Goal: Information Seeking & Learning: Learn about a topic

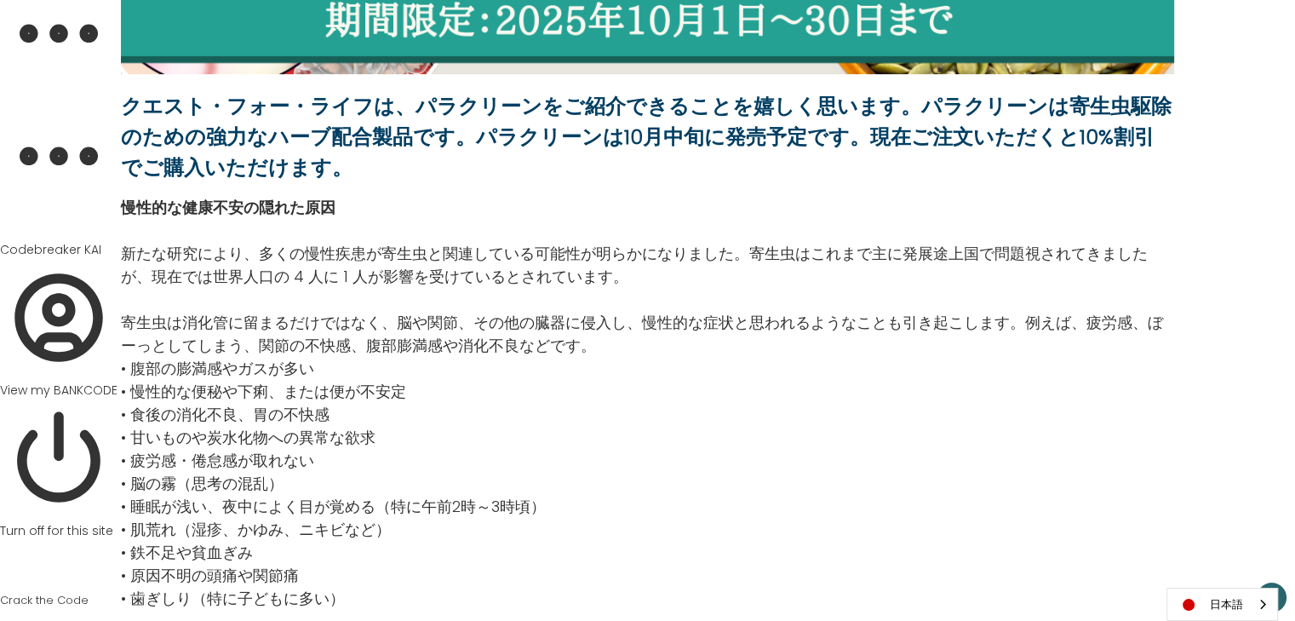
scroll to position [790, 0]
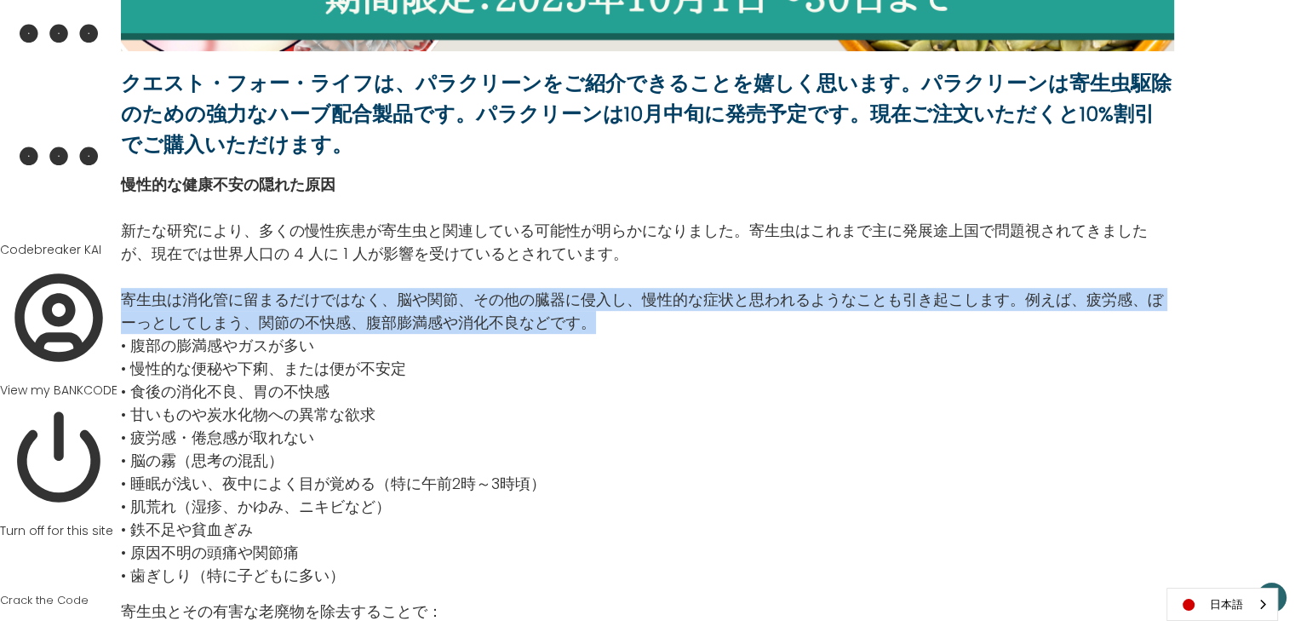
drag, startPoint x: 123, startPoint y: 295, endPoint x: 595, endPoint y: 319, distance: 473.2
click at [595, 319] on p "寄生虫は消化管に留まるだけではなく、脳や関節、その他の臓器に侵入し、慢性的な症状と思われるようなことも引き起こします。例えば、疲労感、ぼーっとしてしまう、関節…" at bounding box center [647, 311] width 1053 height 46
click at [585, 322] on p "寄生虫は消化管に留まるだけではなく、脳や関節、その他の臓器に侵入し、慢性的な症状と思われるようなことも引き起こします。例えば、疲労感、ぼーっとしてしまう、関節…" at bounding box center [647, 311] width 1053 height 46
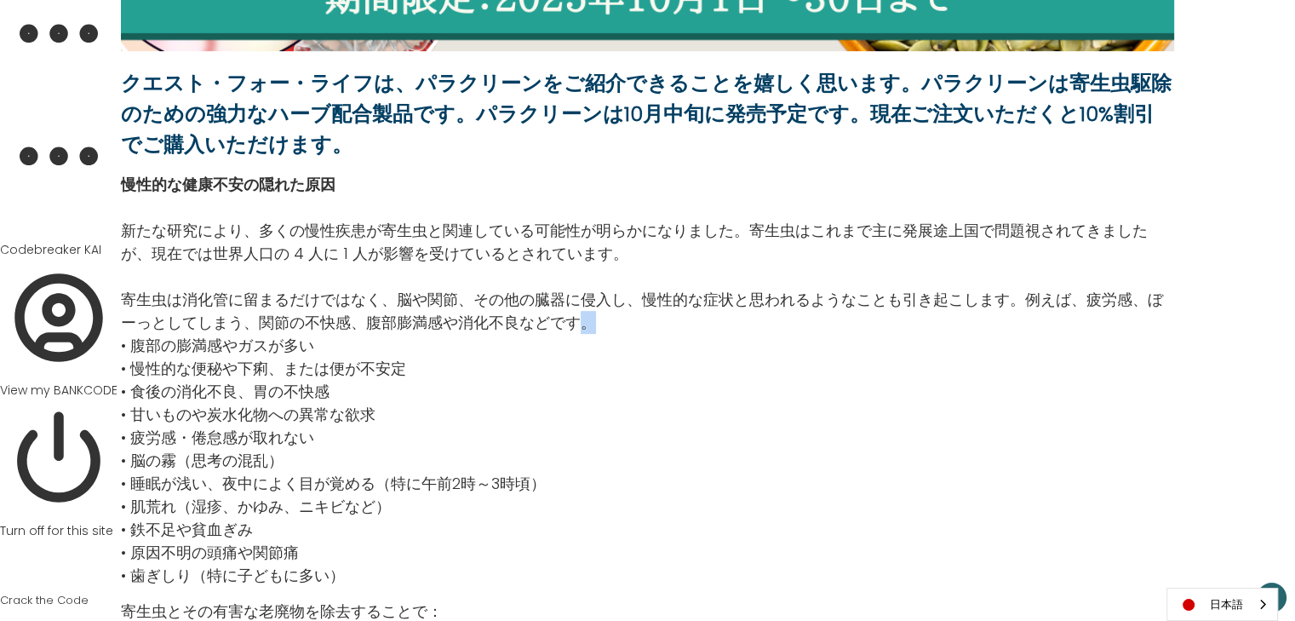
click at [592, 321] on p "寄生虫は消化管に留まるだけではなく、脳や関節、その他の臓器に侵入し、慢性的な症状と思われるようなことも引き起こします。例えば、疲労感、ぼーっとしてしまう、関節…" at bounding box center [647, 311] width 1053 height 46
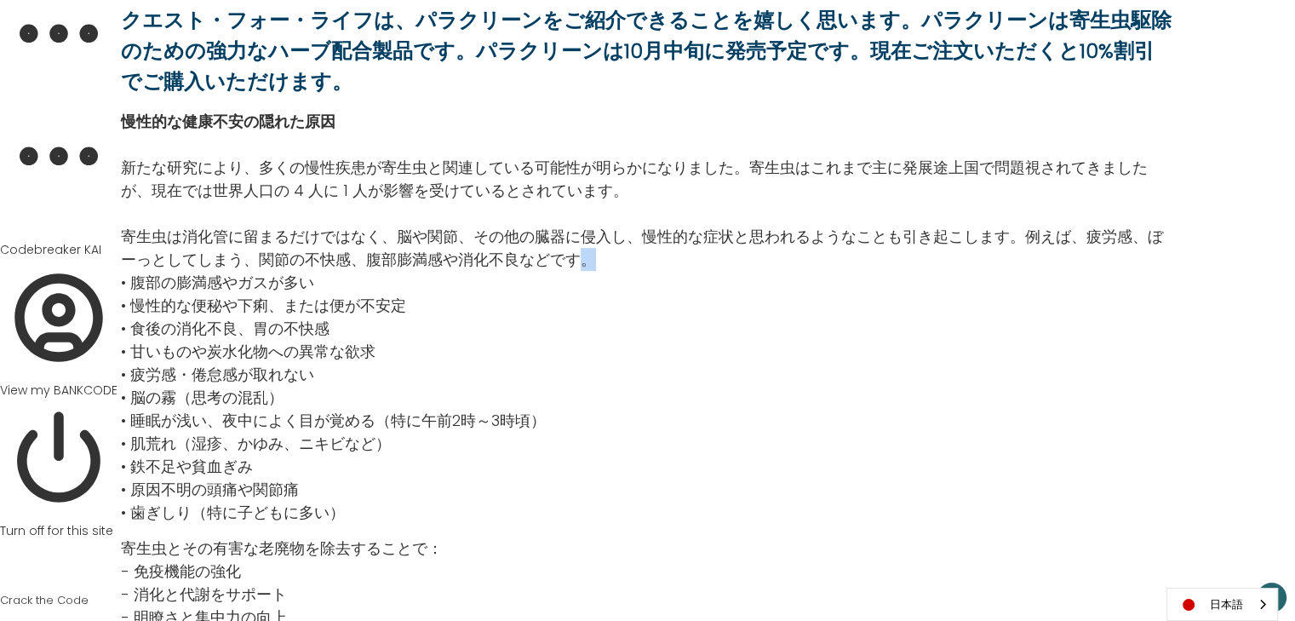
scroll to position [835, 0]
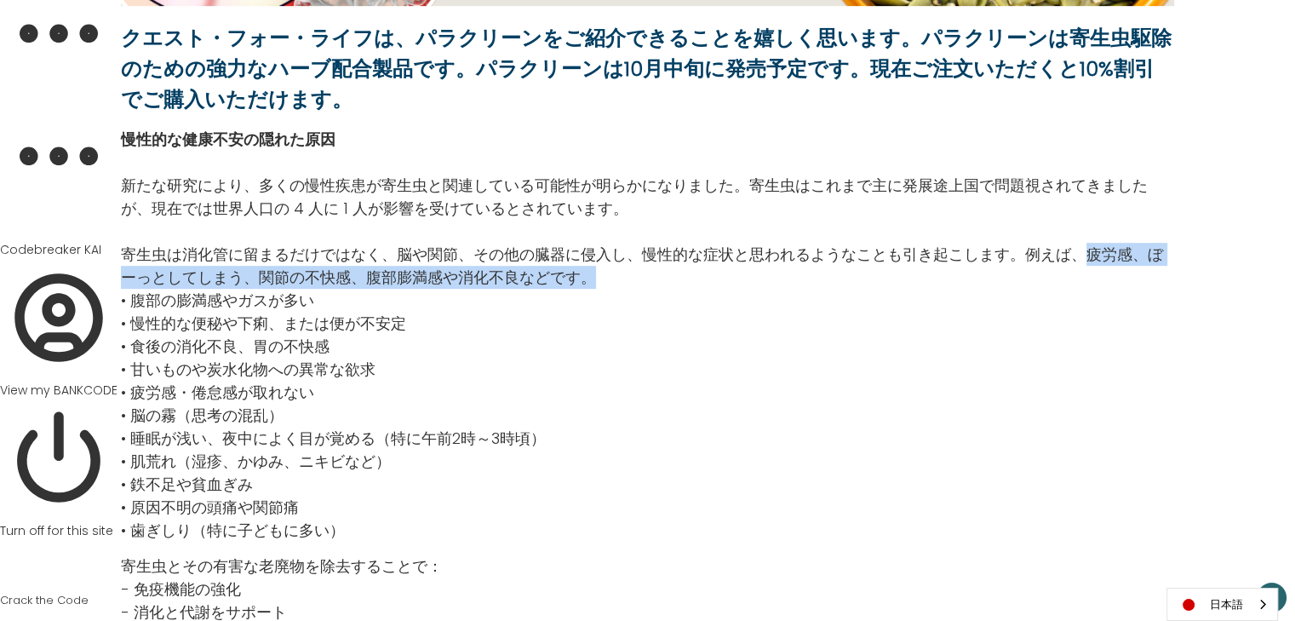
drag, startPoint x: 1078, startPoint y: 248, endPoint x: 1079, endPoint y: 282, distance: 34.1
click at [1079, 282] on p "寄生虫は消化管に留まるだけではなく、脳や関節、その他の臓器に侵入し、慢性的な症状と思われるようなことも引き起こします。例えば、疲労感、ぼーっとしてしまう、関節…" at bounding box center [647, 266] width 1053 height 46
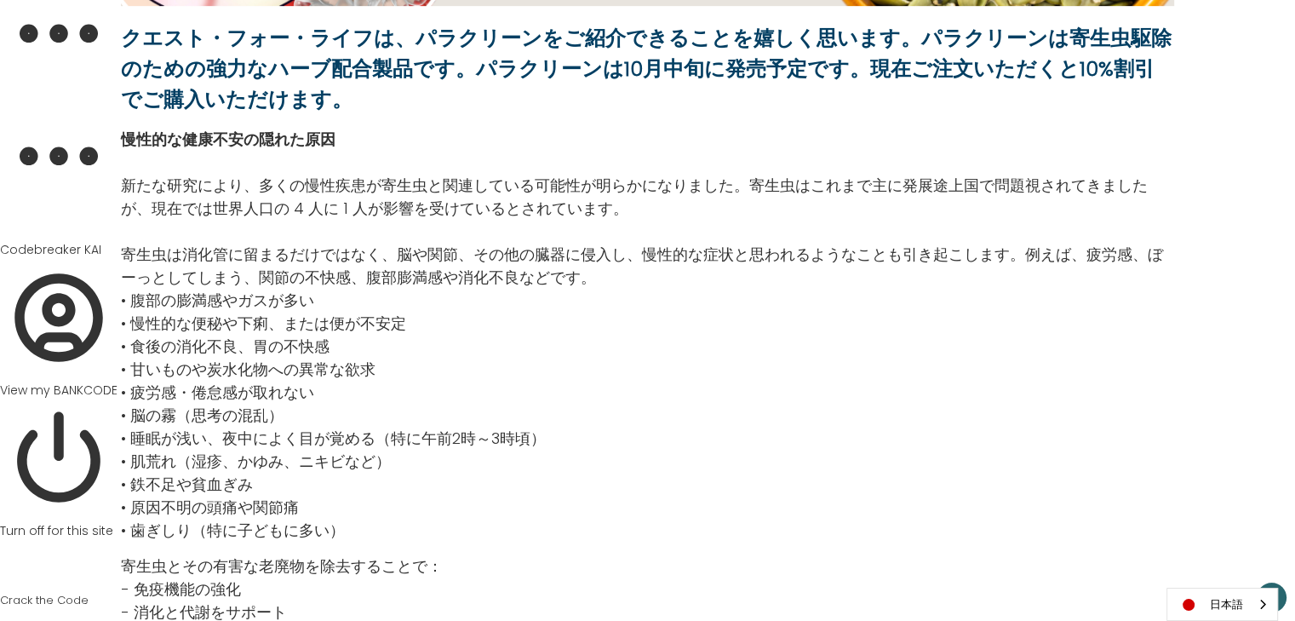
click at [593, 318] on p "• 腹部の膨満感やガスが多い • 慢性的な便秘や下痢、または便が不安定 • 食後の消化不良、胃の不快感 • 甘いものや炭水化物への異常な欲求 • 疲労感・倦怠…" at bounding box center [647, 415] width 1053 height 253
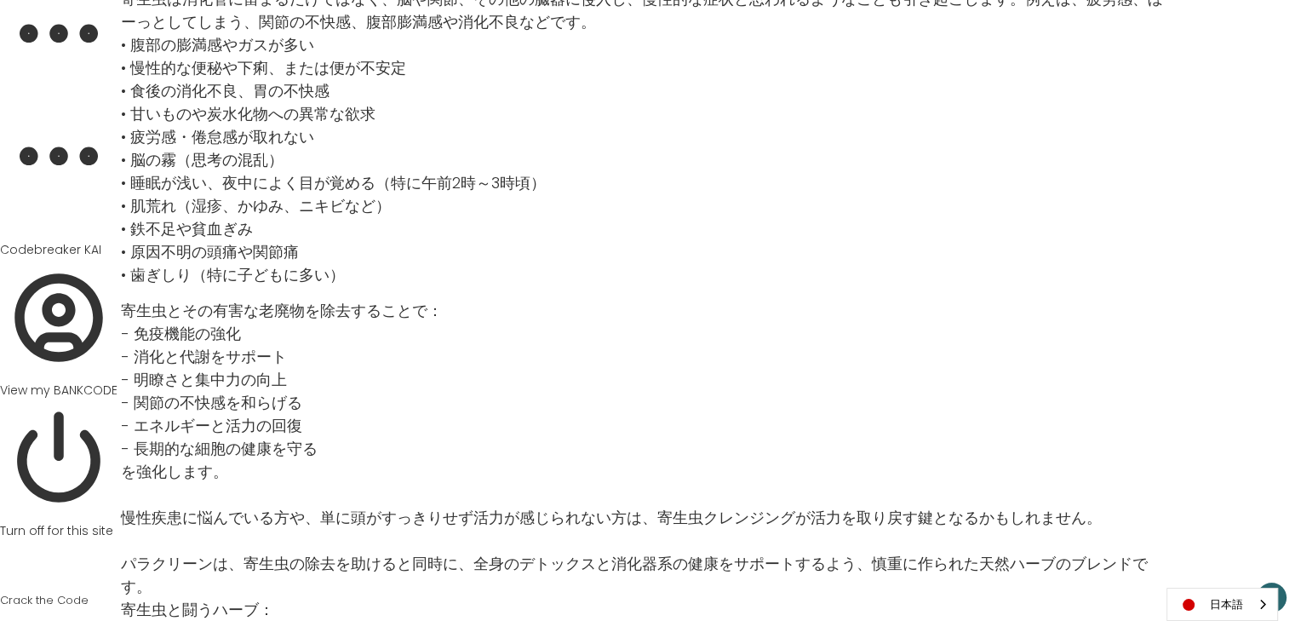
scroll to position [1098, 0]
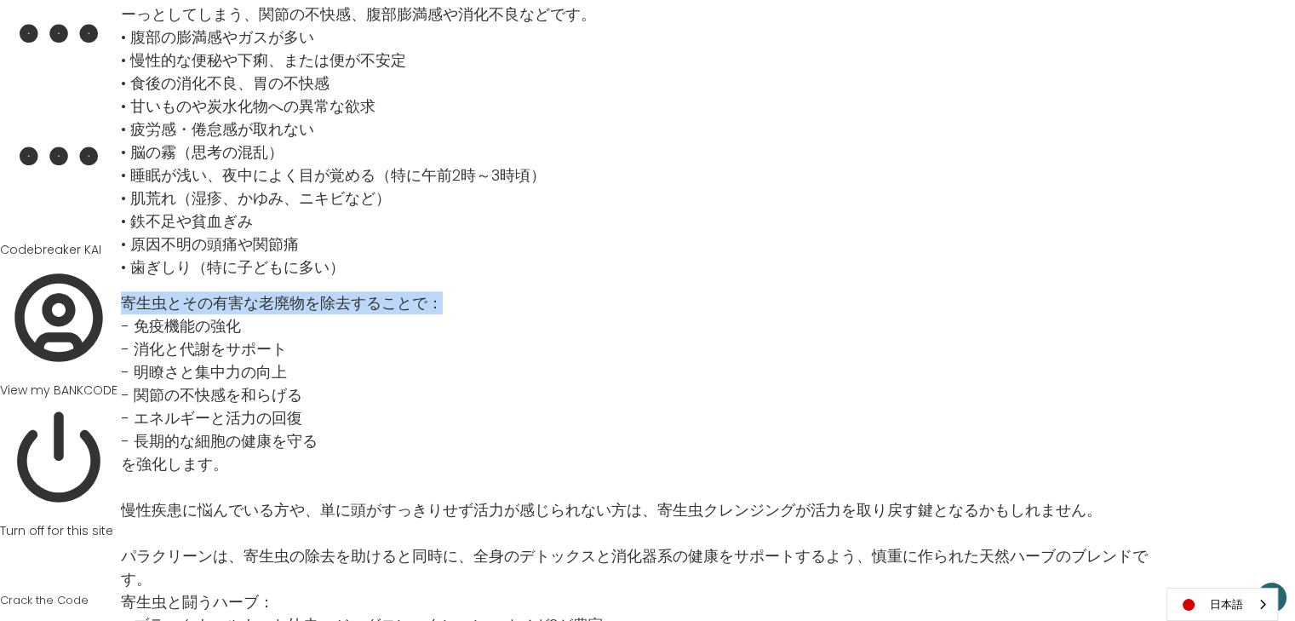
drag, startPoint x: 123, startPoint y: 297, endPoint x: 450, endPoint y: 309, distance: 327.2
click at [450, 309] on p "寄生虫とその有害な老廃物を除去することで：" at bounding box center [647, 302] width 1053 height 23
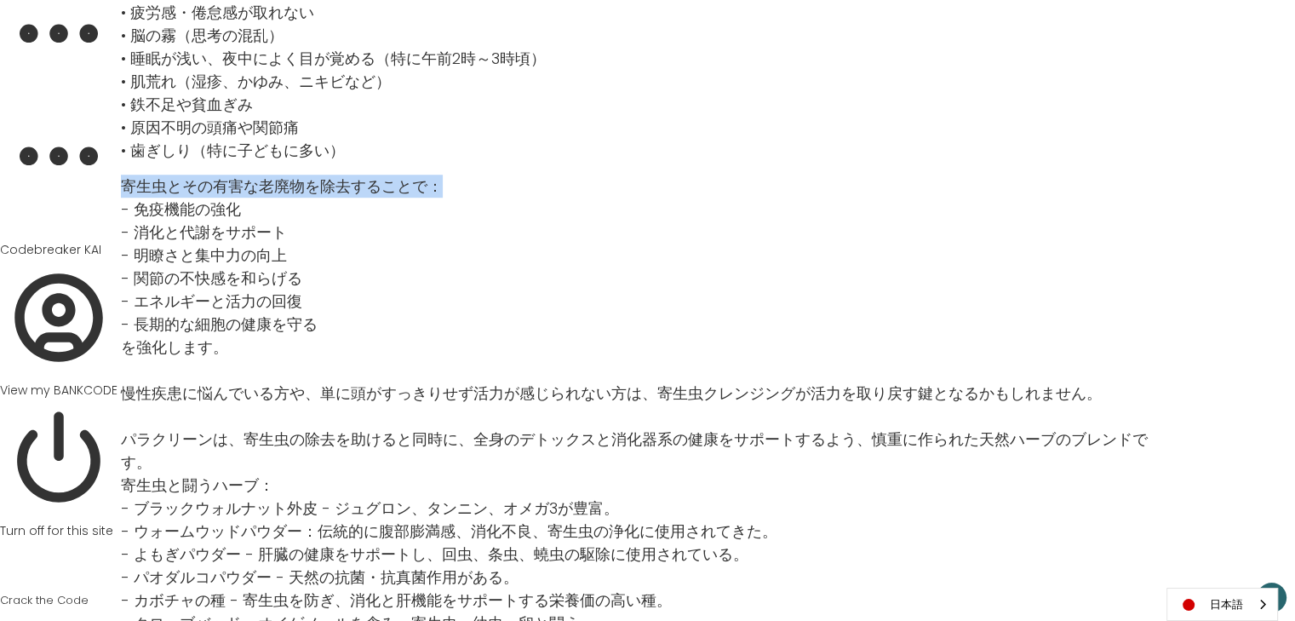
scroll to position [1283, 0]
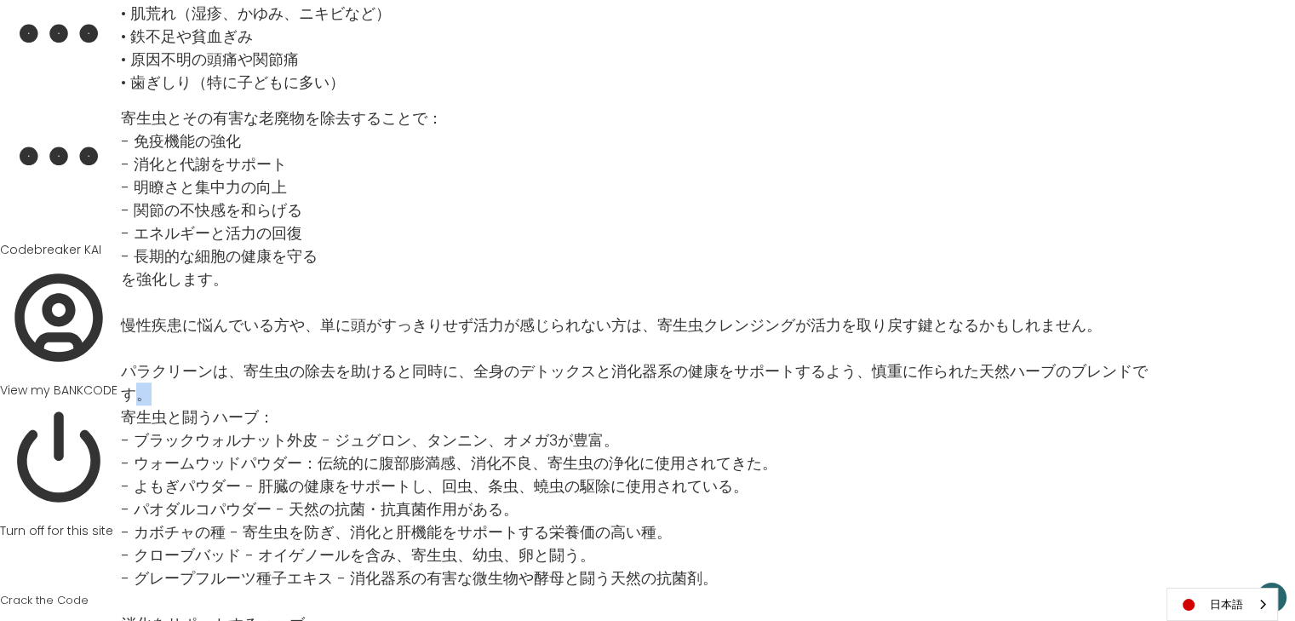
drag, startPoint x: 1170, startPoint y: 367, endPoint x: 1156, endPoint y: 370, distance: 13.9
click at [1156, 370] on p "パラクリーンは、寄生虫の除去を助けると同時に、全身のデトックスと消化器系の健康をサポートするよう、慎重に作られた天然ハーブのブレンドです。" at bounding box center [647, 382] width 1053 height 46
drag, startPoint x: 124, startPoint y: 391, endPoint x: 281, endPoint y: 388, distance: 156.7
click at [281, 405] on p "寄生虫と闘うハーブ：" at bounding box center [647, 416] width 1053 height 23
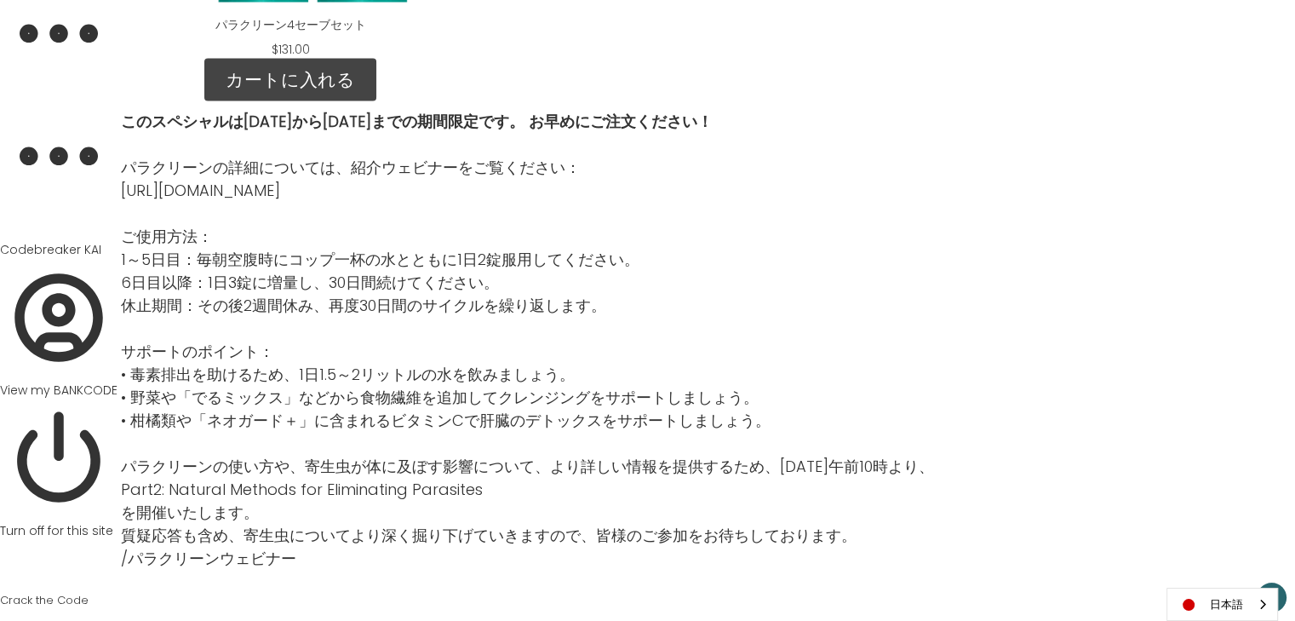
scroll to position [3244, 0]
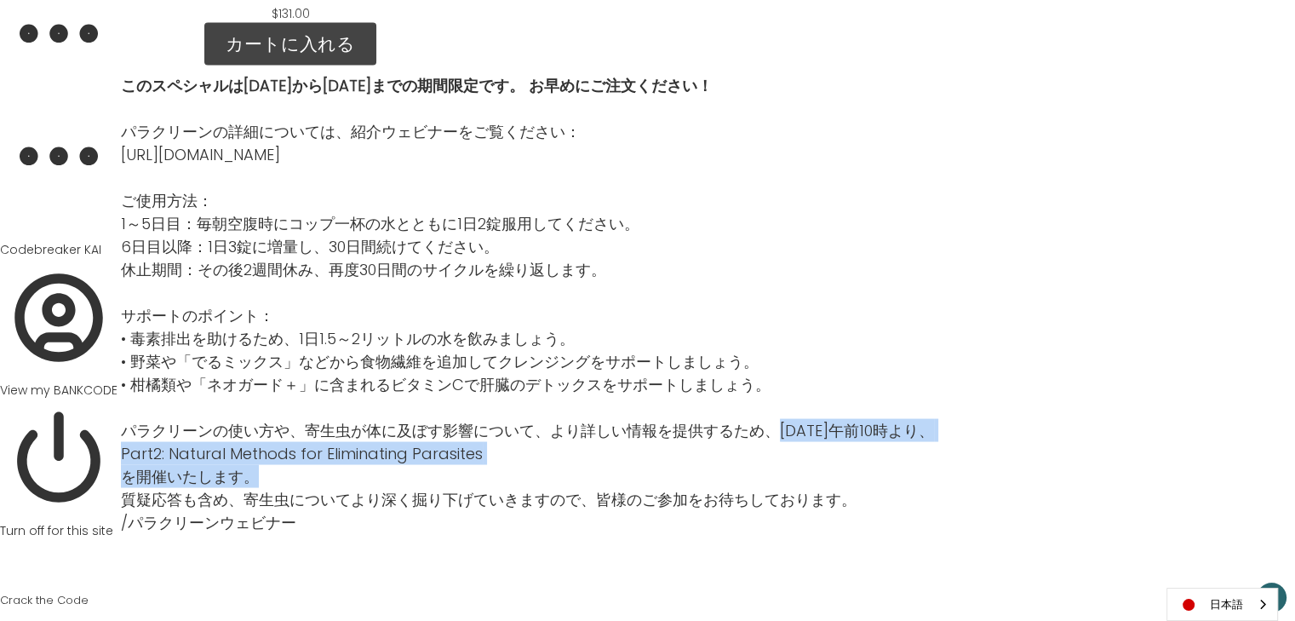
drag, startPoint x: 777, startPoint y: 403, endPoint x: 766, endPoint y: 450, distance: 48.8
click at [766, 450] on p "パラクリーンの使い方や、寄生虫が体に及ぼす影響について、より詳しい情報を提供するため、10月10日（金）午前10時より、 Part2: Natural Met…" at bounding box center [527, 465] width 813 height 92
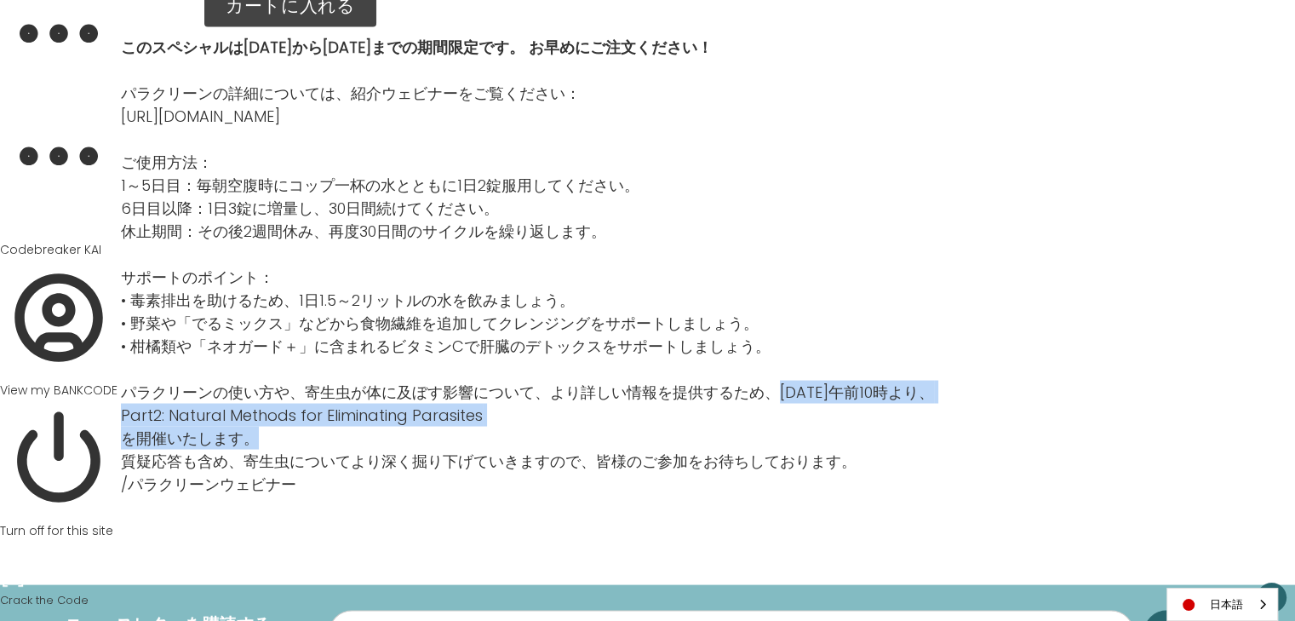
click at [446, 422] on p "パラクリーンの使い方や、寄生虫が体に及ぼす影響について、より詳しい情報を提供するため、10月10日（金）午前10時より、 Part2: Natural Met…" at bounding box center [527, 427] width 813 height 92
drag, startPoint x: 770, startPoint y: 363, endPoint x: 762, endPoint y: 406, distance: 44.1
click at [762, 406] on p "パラクリーンの使い方や、寄生虫が体に及ぼす影響について、より詳しい情報を提供するため、10月10日（金）午前10時より、 Part2: Natural Met…" at bounding box center [527, 427] width 813 height 92
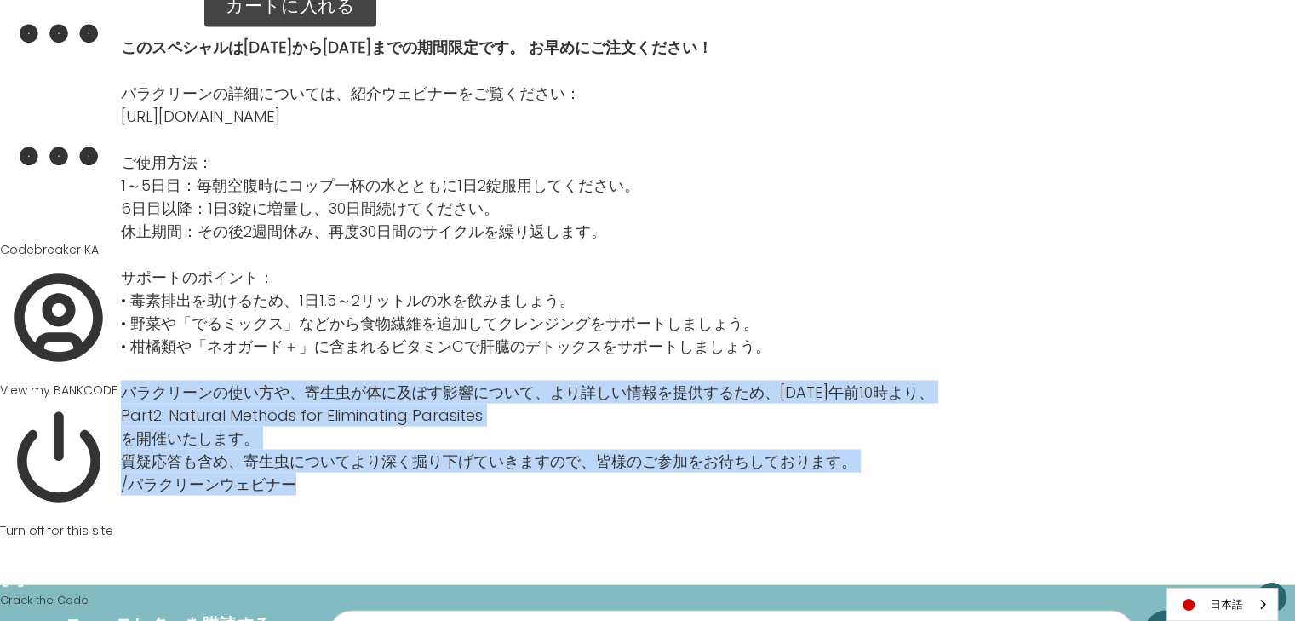
drag, startPoint x: 124, startPoint y: 363, endPoint x: 444, endPoint y: 465, distance: 335.2
click at [444, 465] on div "このスペシャルは10月1日から31日までの期間限定です。 お早めにご注文ください！ パラクリーンの詳細については、紹介ウェビナーをご覧ください： https:…" at bounding box center [527, 266] width 813 height 460
